Goal: Check status

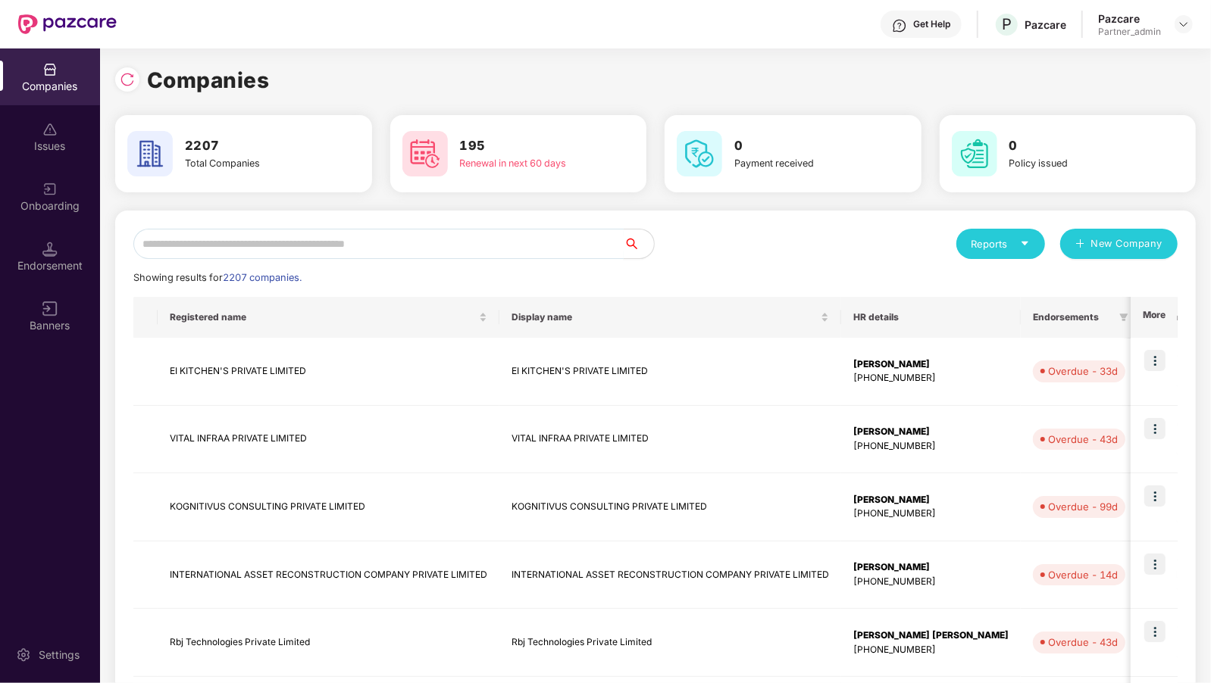
click at [354, 249] on input "text" at bounding box center [378, 244] width 490 height 30
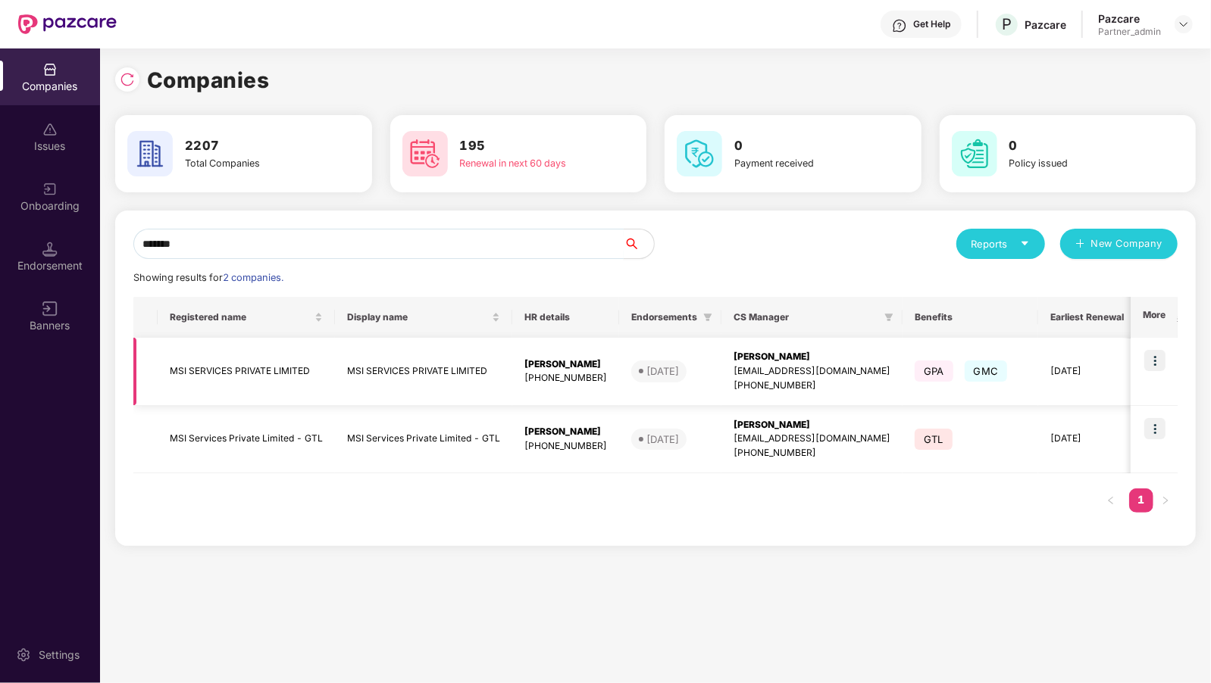
type input "*******"
click at [1155, 364] on img at bounding box center [1154, 360] width 21 height 21
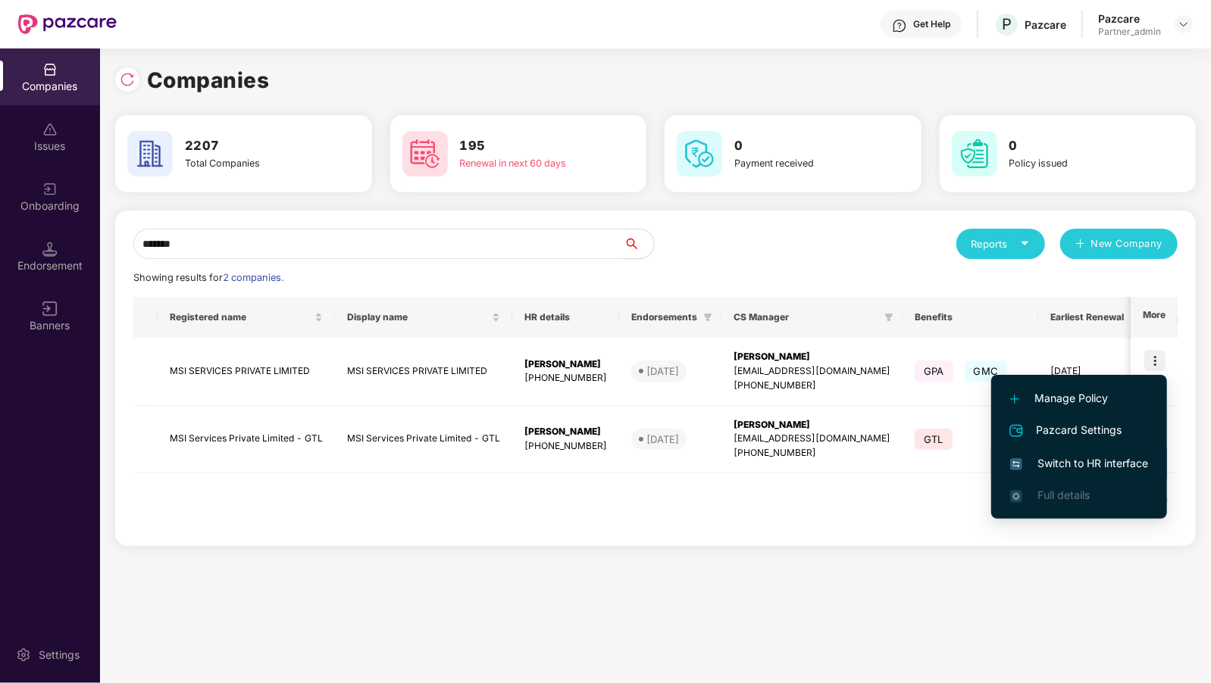
click at [1064, 462] on span "Switch to HR interface" at bounding box center [1079, 463] width 138 height 17
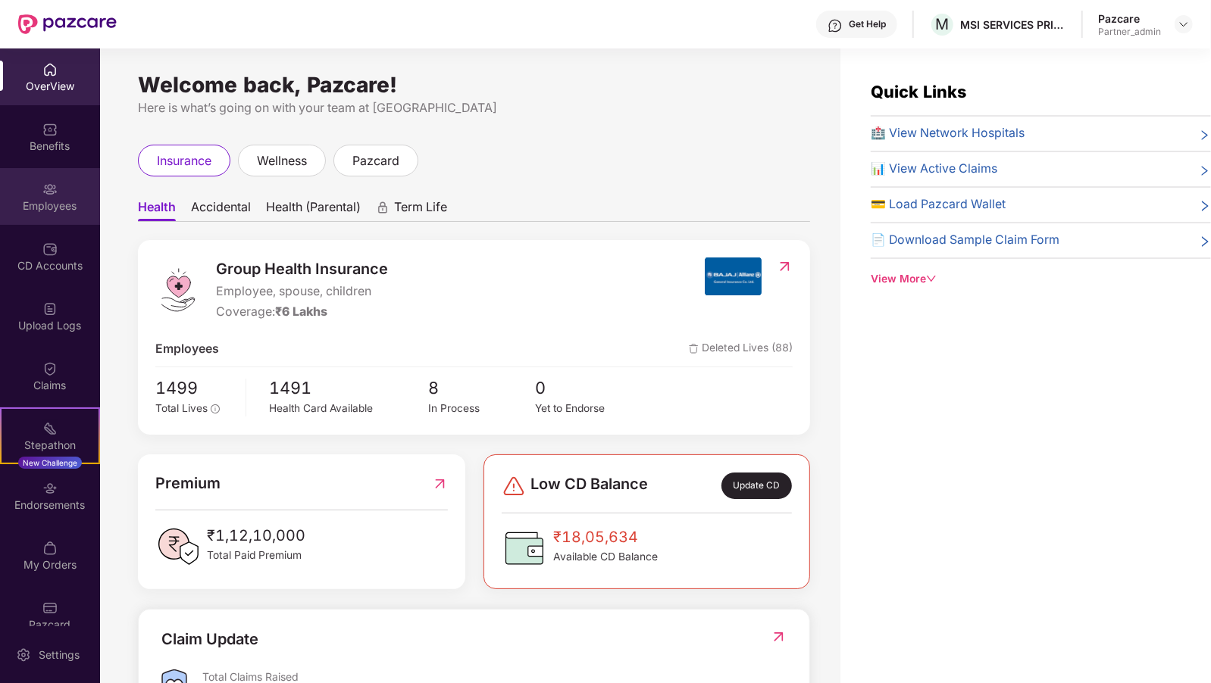
click at [60, 195] on div "Employees" at bounding box center [50, 196] width 100 height 57
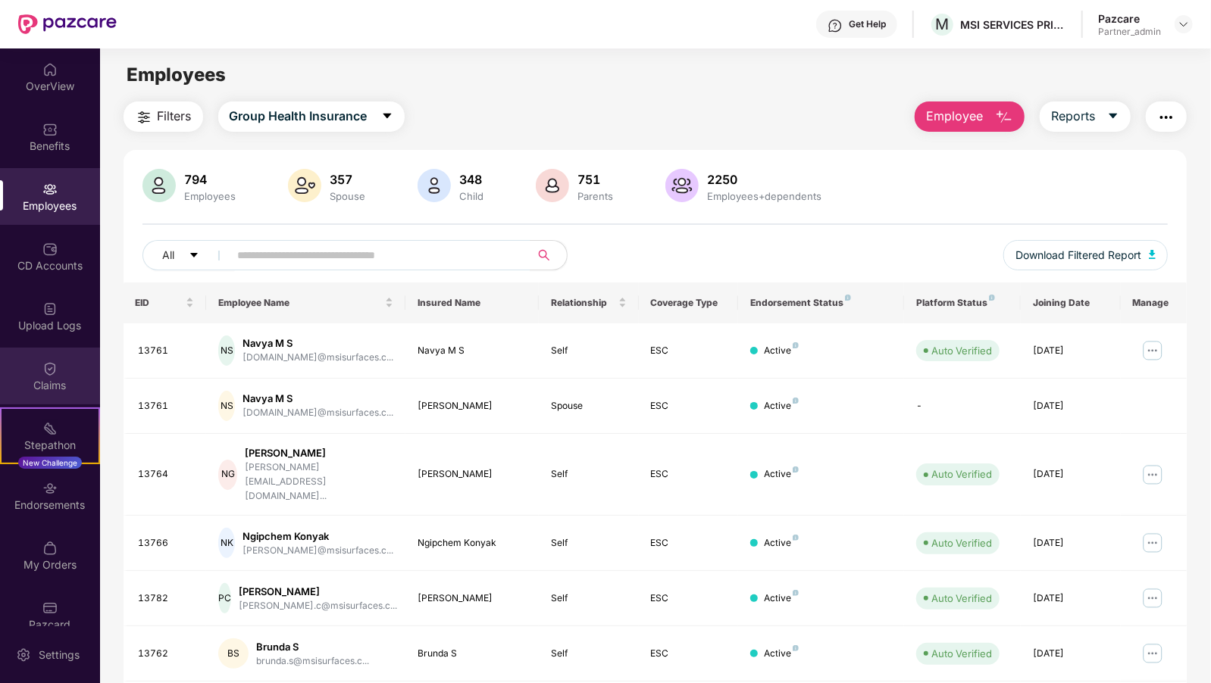
click at [58, 384] on div "Claims" at bounding box center [50, 385] width 100 height 15
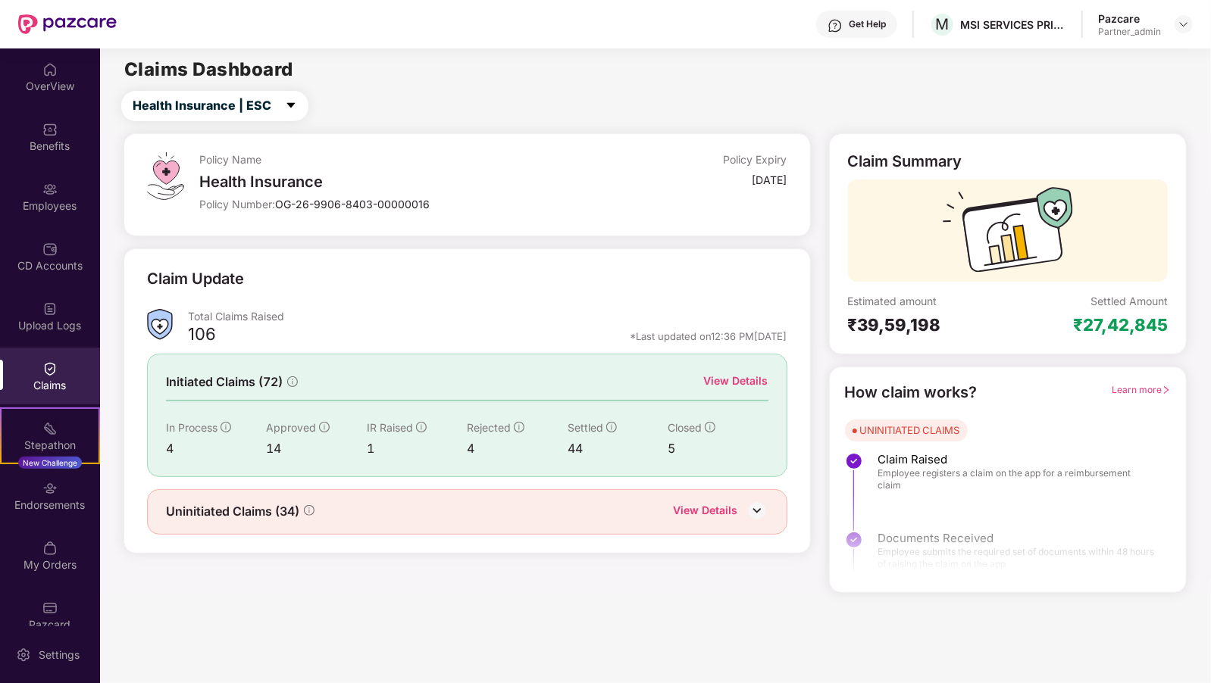
click at [747, 377] on div "View Details" at bounding box center [736, 381] width 64 height 17
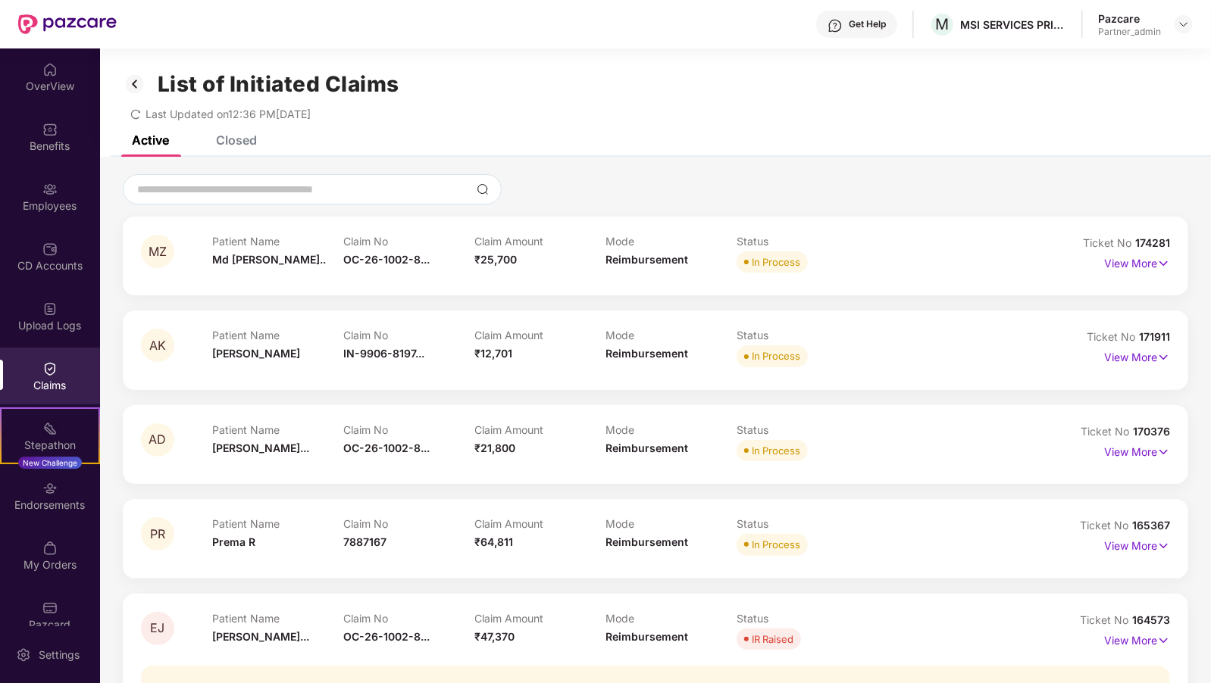
click at [238, 155] on div "Closed" at bounding box center [225, 139] width 64 height 33
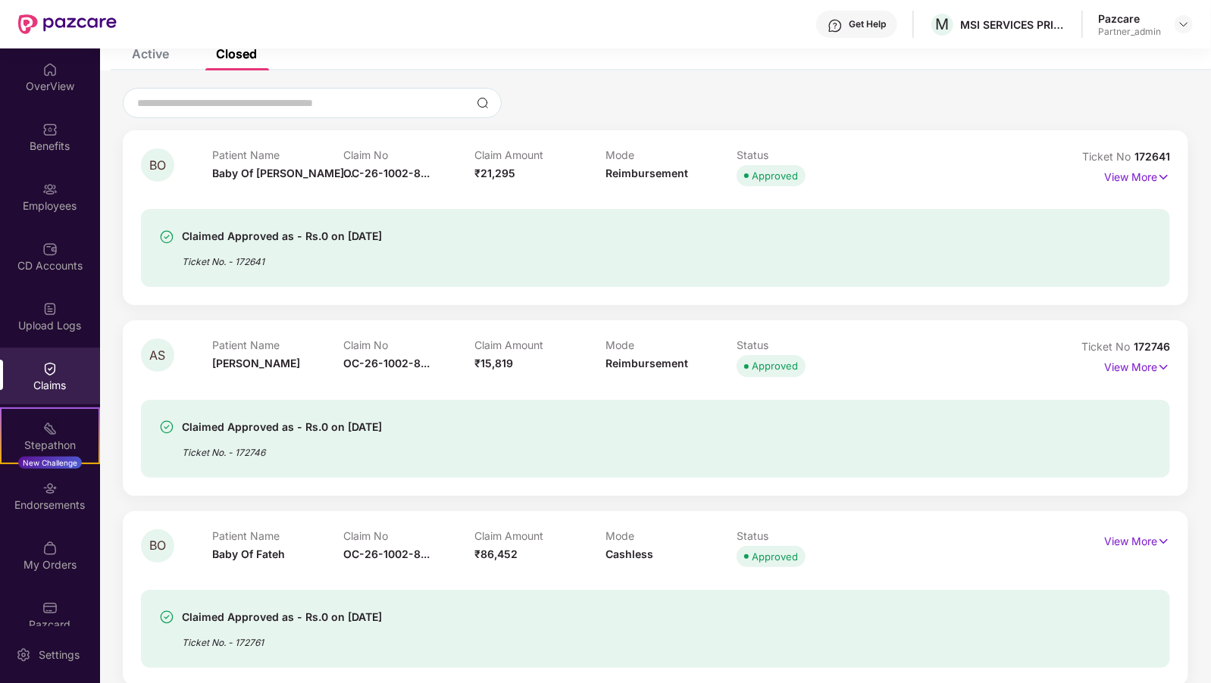
scroll to position [95, 0]
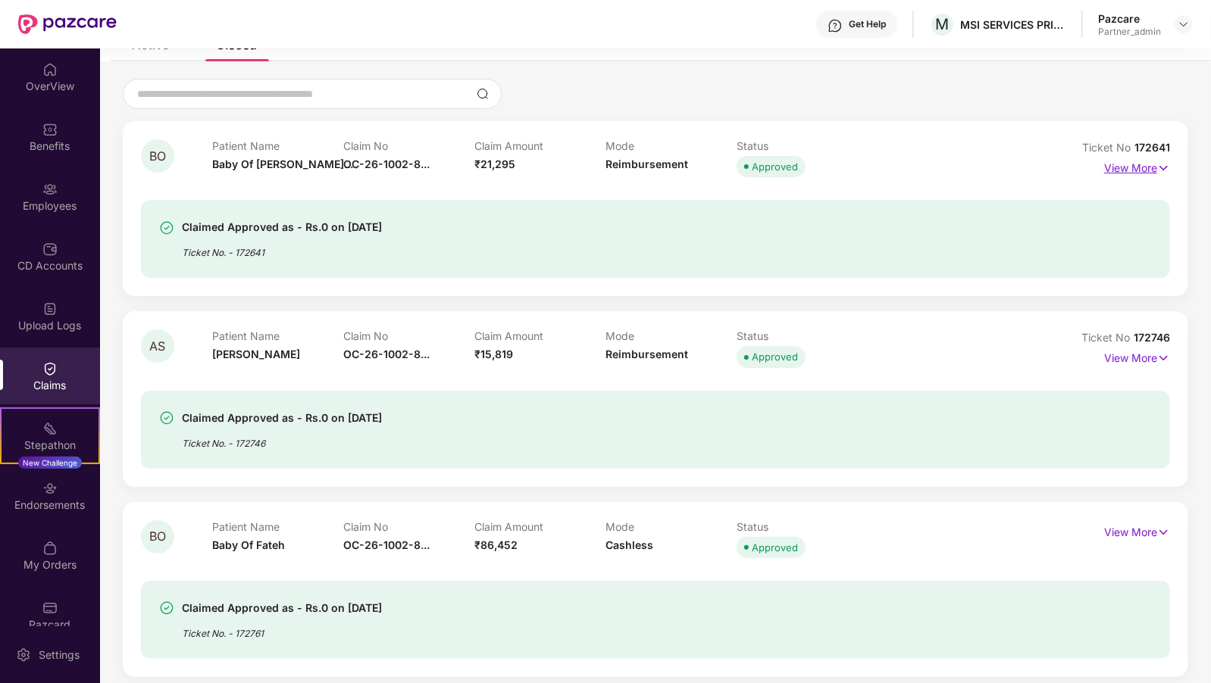
click at [1130, 165] on p "View More" at bounding box center [1137, 166] width 66 height 20
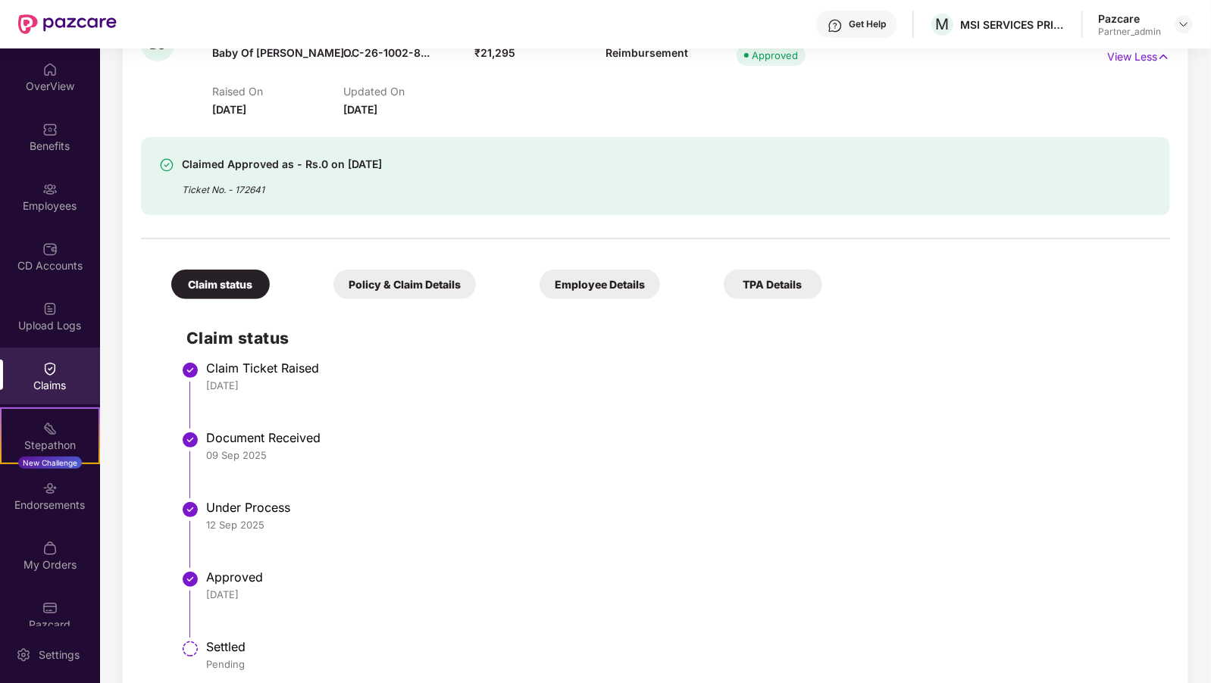
scroll to position [0, 0]
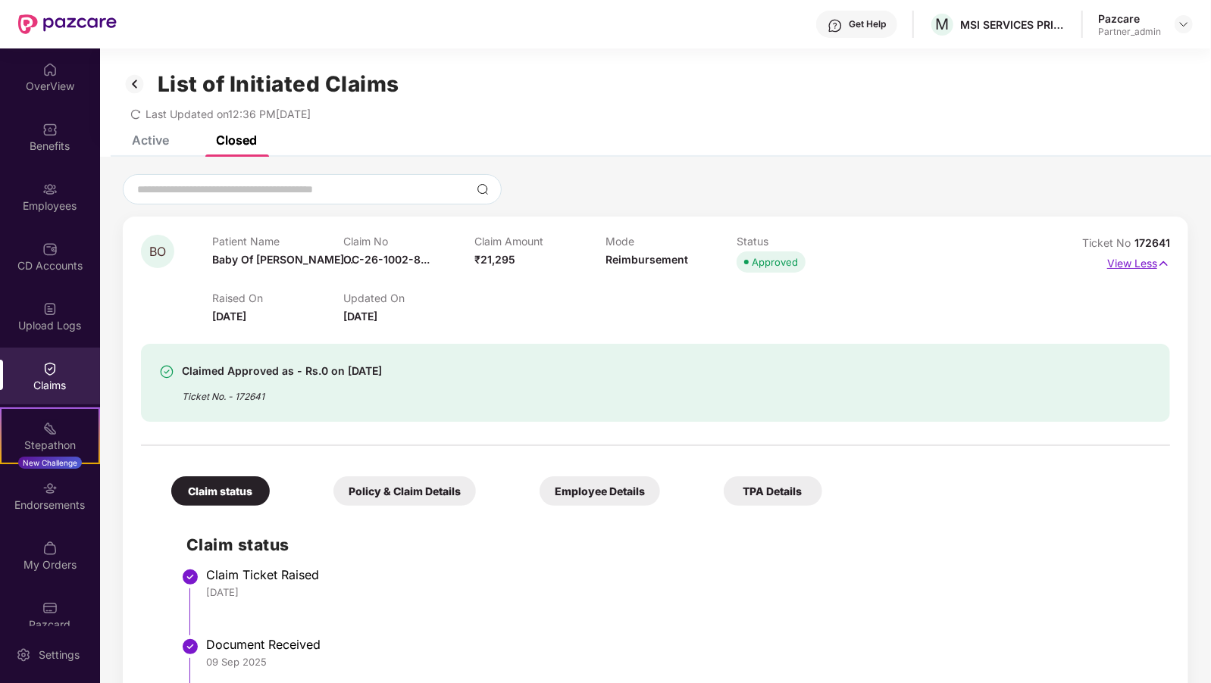
click at [1111, 258] on p "View Less" at bounding box center [1138, 262] width 63 height 20
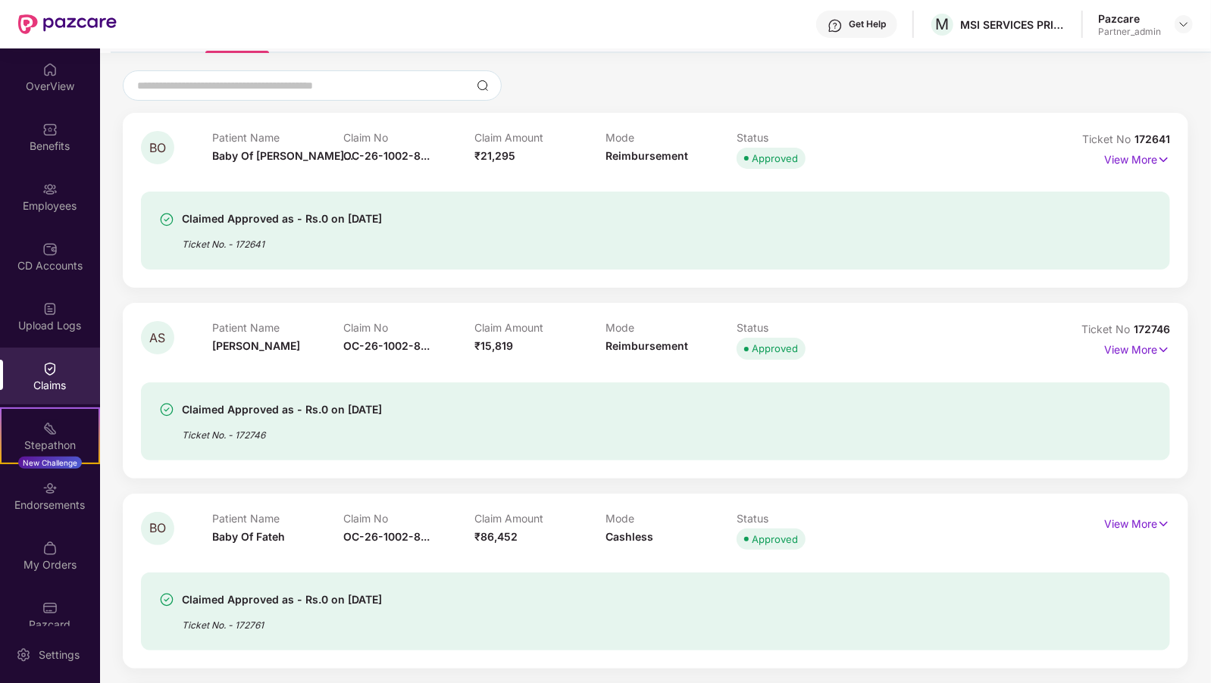
scroll to position [105, 0]
